Goal: Transaction & Acquisition: Subscribe to service/newsletter

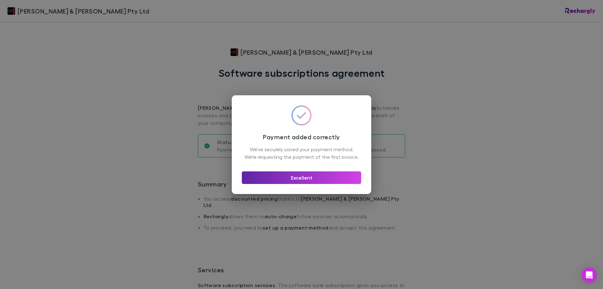
click at [348, 166] on div "Payment added correctly We've securely saved your payment method. We're request…" at bounding box center [301, 135] width 119 height 61
drag, startPoint x: 332, startPoint y: 180, endPoint x: 337, endPoint y: 178, distance: 4.6
click at [334, 179] on button "Excellent" at bounding box center [301, 177] width 119 height 13
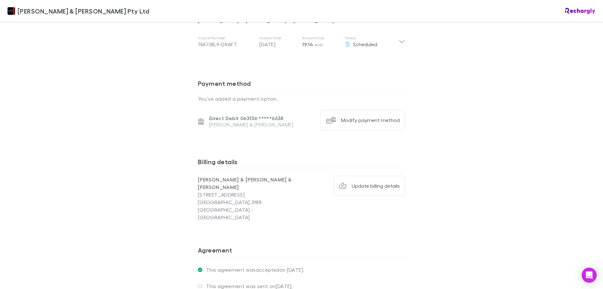
scroll to position [414, 0]
